Goal: Information Seeking & Learning: Check status

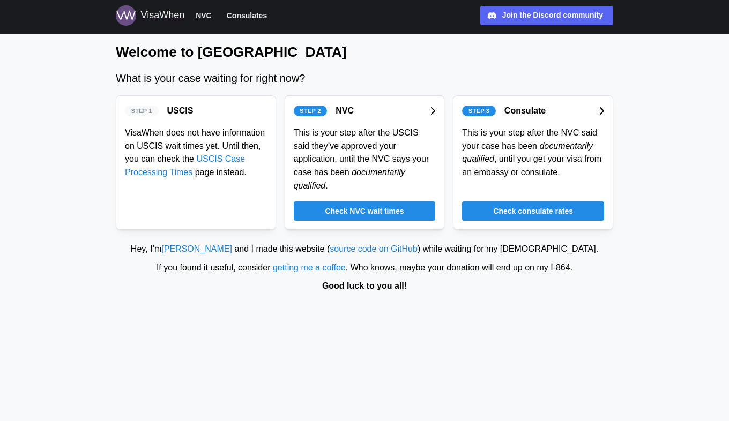
click at [351, 202] on span "Check NVC wait times" at bounding box center [364, 211] width 79 height 18
click at [541, 202] on span "Check consulate rates" at bounding box center [533, 211] width 80 height 18
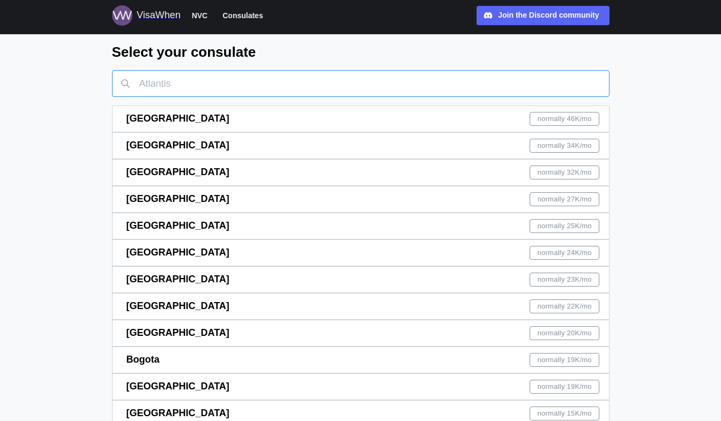
click at [235, 93] on input "text" at bounding box center [360, 83] width 497 height 27
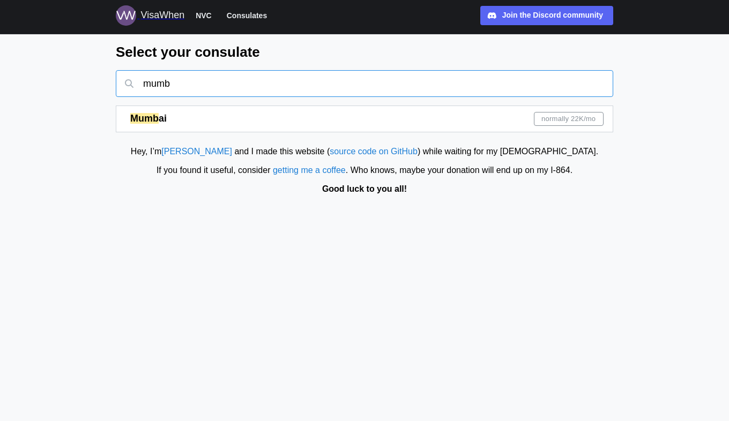
type input "mumb"
click at [525, 115] on div "Mumb ai normally 22K /mo" at bounding box center [366, 119] width 473 height 26
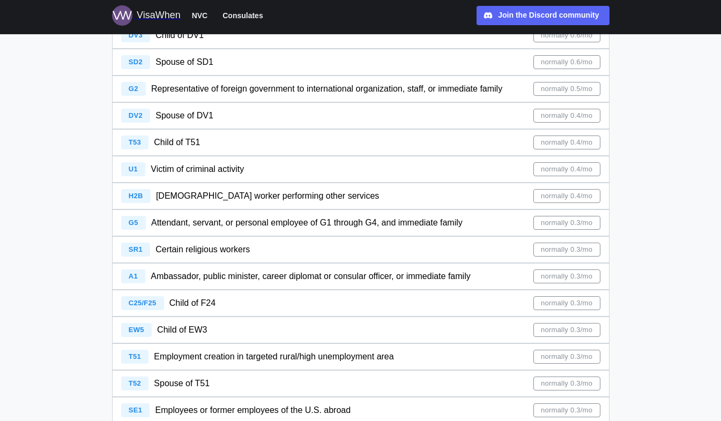
scroll to position [1659, 0]
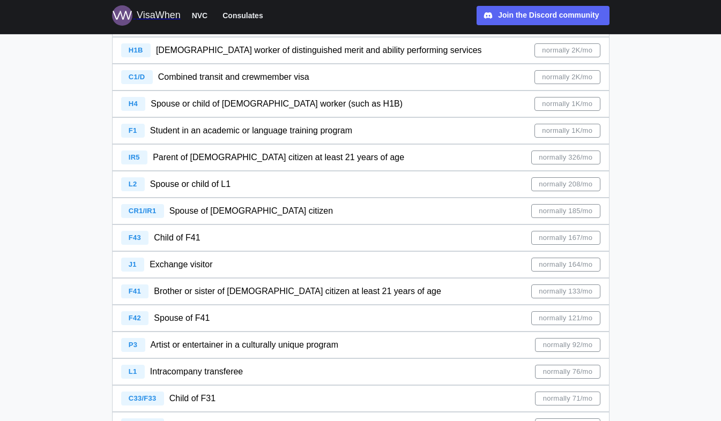
click at [289, 211] on div "CR1/IR1 Spouse of [DEMOGRAPHIC_DATA] citizen normally 185/mo" at bounding box center [360, 211] width 479 height 26
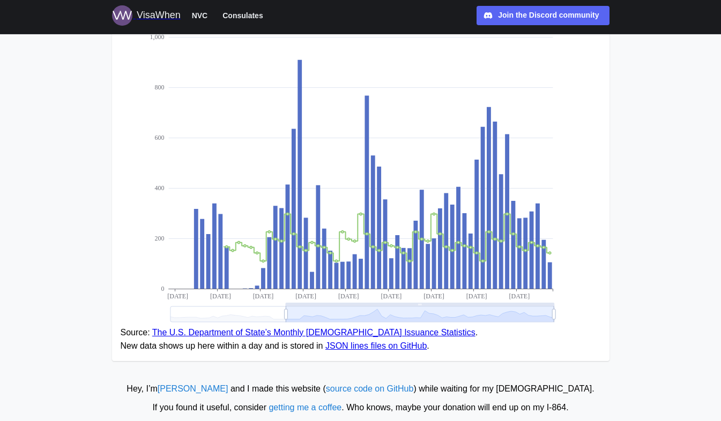
scroll to position [192, 0]
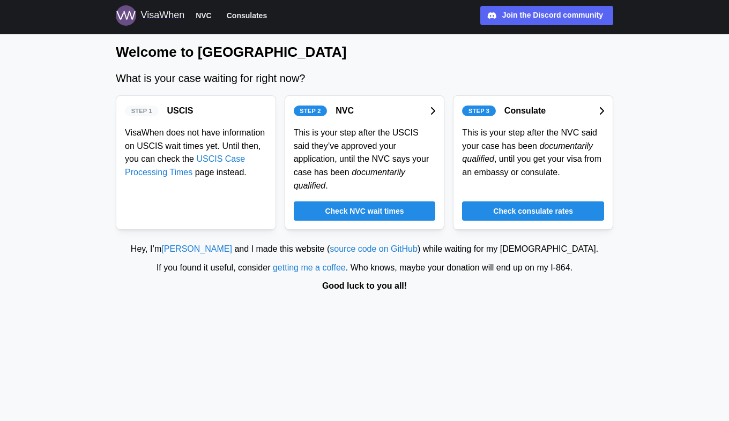
click at [385, 202] on span "Check NVC wait times" at bounding box center [364, 211] width 79 height 18
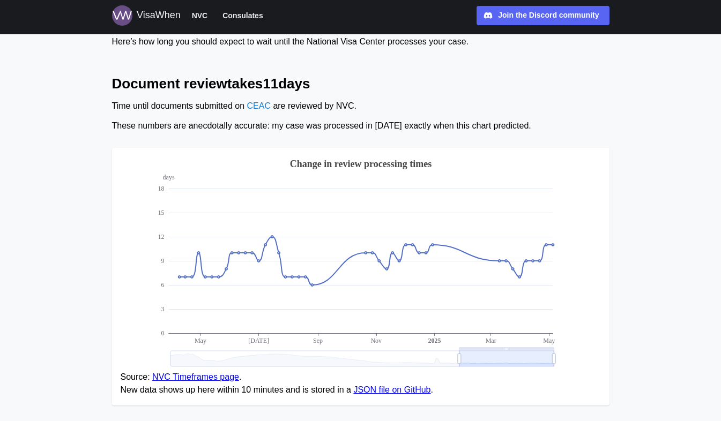
scroll to position [116, 0]
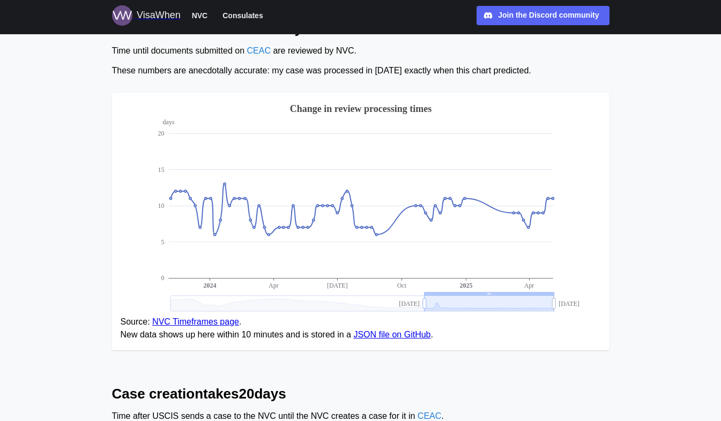
drag, startPoint x: 459, startPoint y: 303, endPoint x: 425, endPoint y: 310, distance: 35.0
click at [430, 302] on icon at bounding box center [362, 304] width 384 height 16
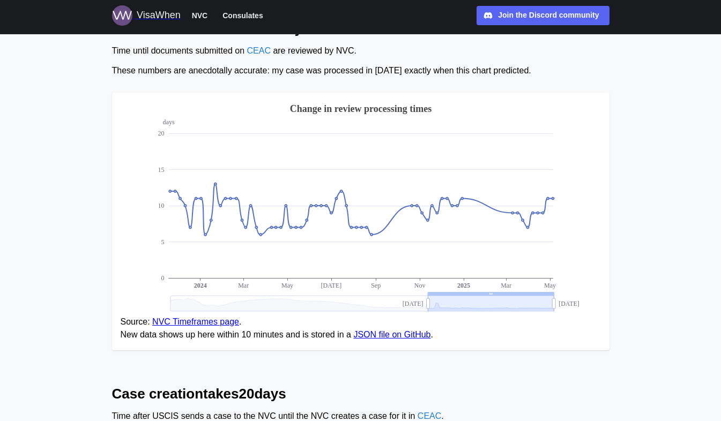
drag, startPoint x: 428, startPoint y: 302, endPoint x: 575, endPoint y: 299, distance: 146.4
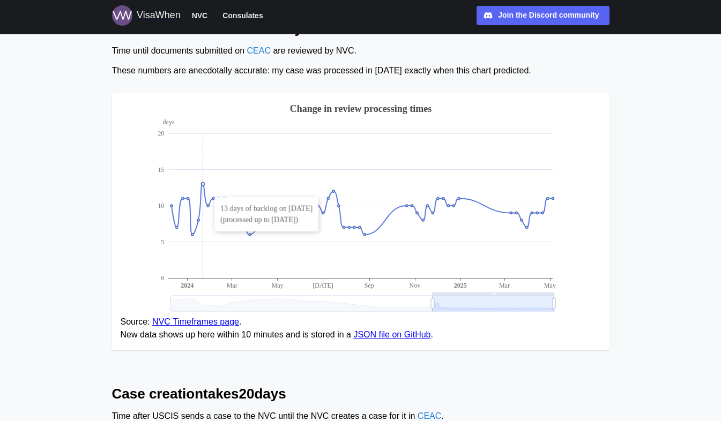
click at [203, 187] on icon at bounding box center [361, 209] width 381 height 51
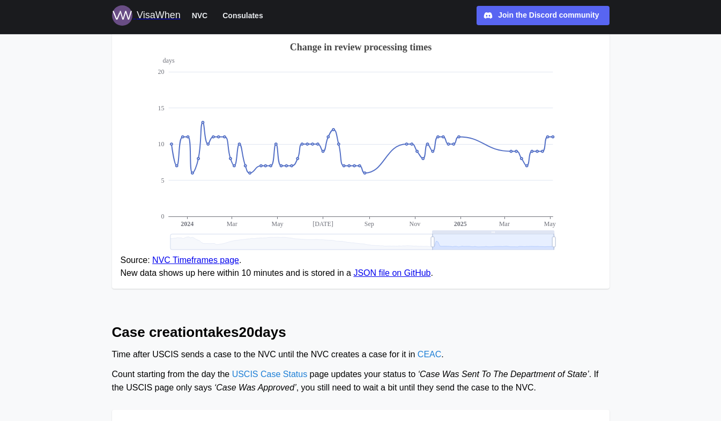
scroll to position [0, 0]
